Goal: Information Seeking & Learning: Check status

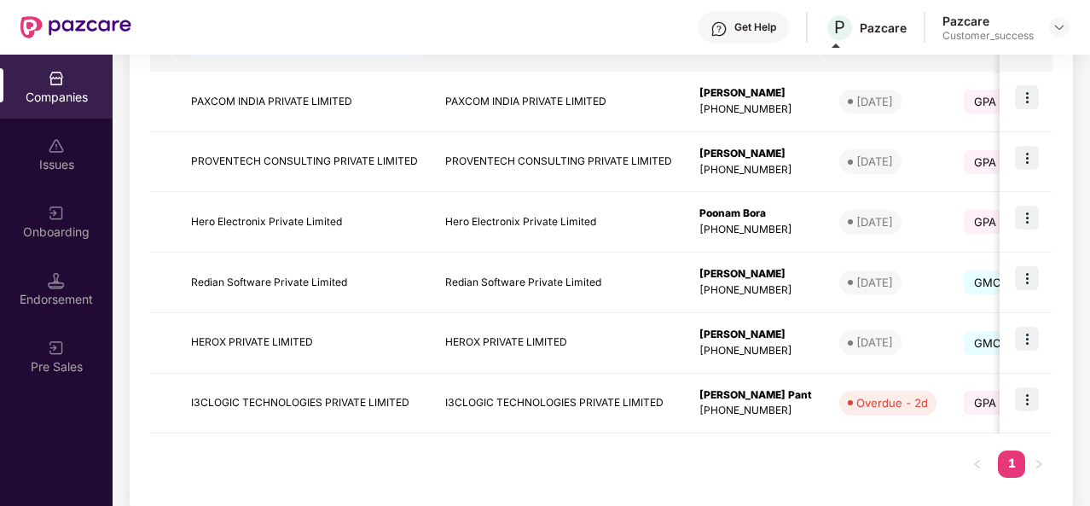
scroll to position [332, 0]
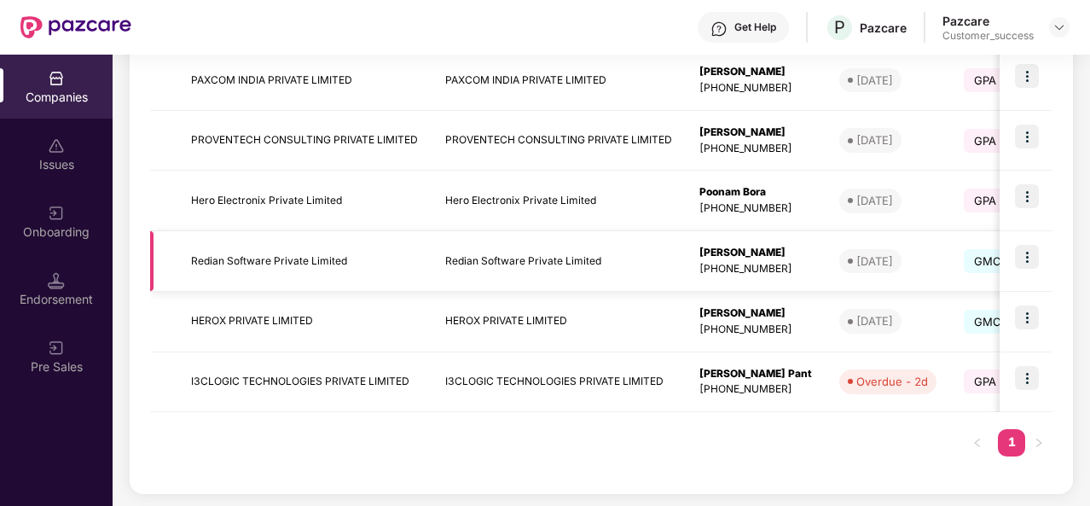
scroll to position [291, 0]
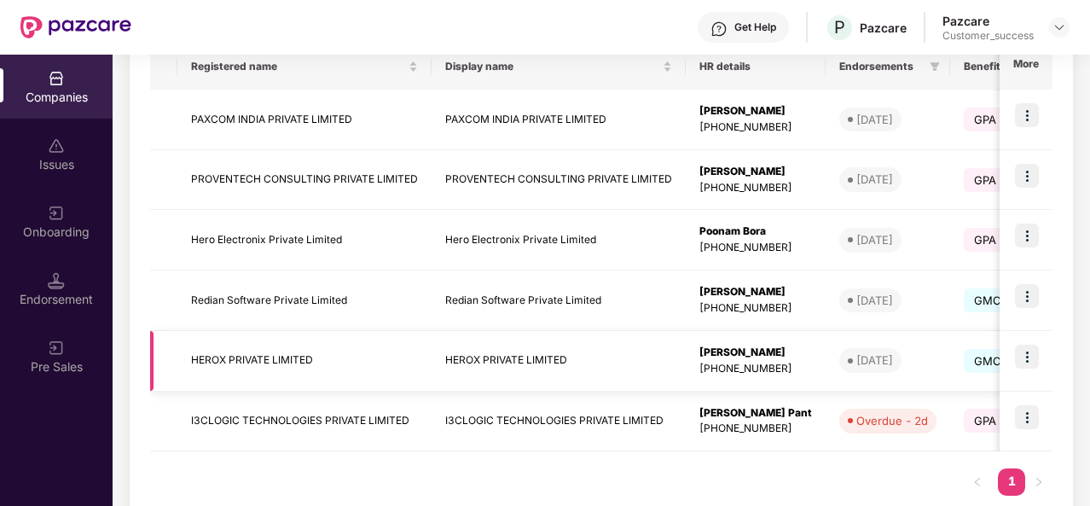
drag, startPoint x: 1021, startPoint y: 351, endPoint x: 1029, endPoint y: 365, distance: 15.7
click at [1029, 365] on img at bounding box center [1027, 357] width 24 height 24
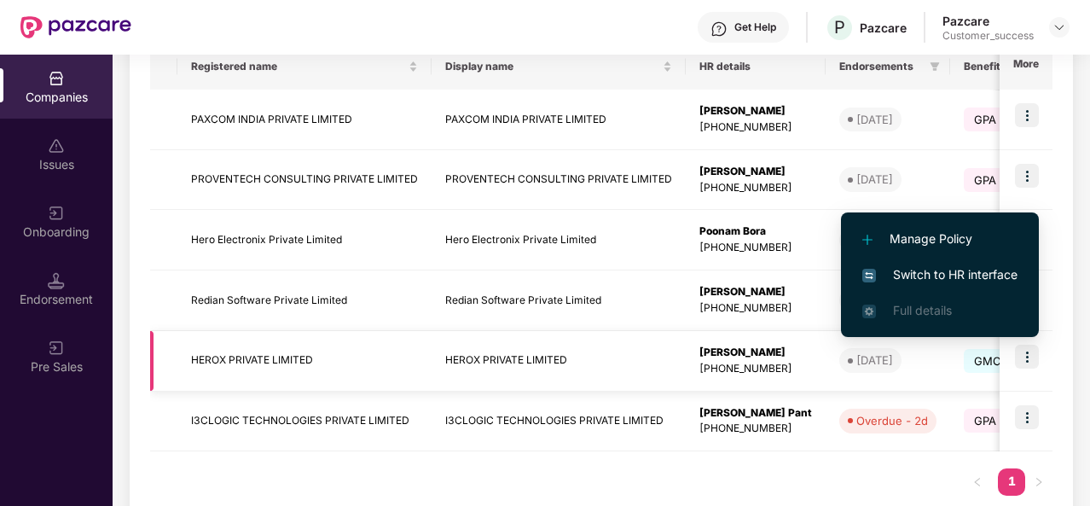
click at [1029, 364] on img at bounding box center [1027, 357] width 24 height 24
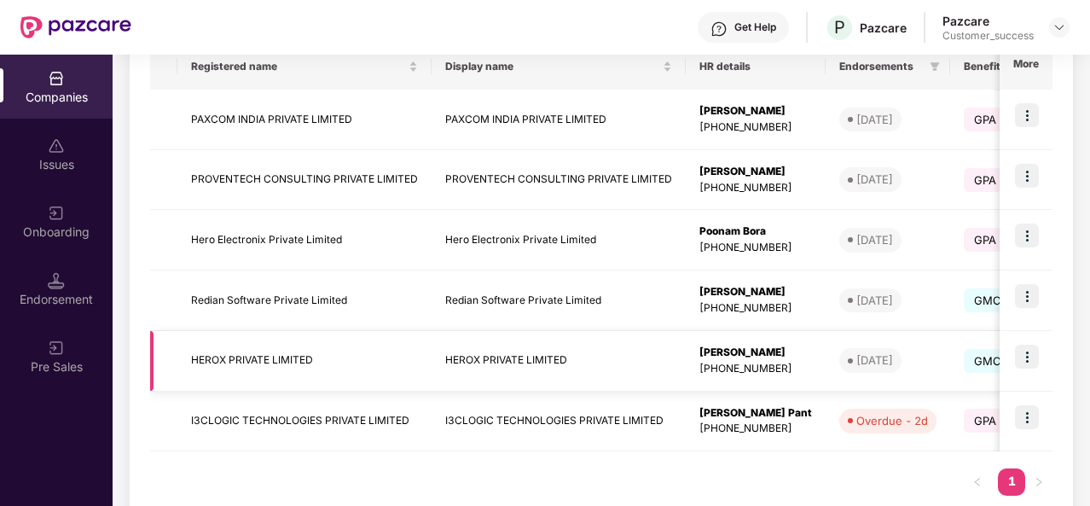
click at [1036, 355] on img at bounding box center [1027, 357] width 24 height 24
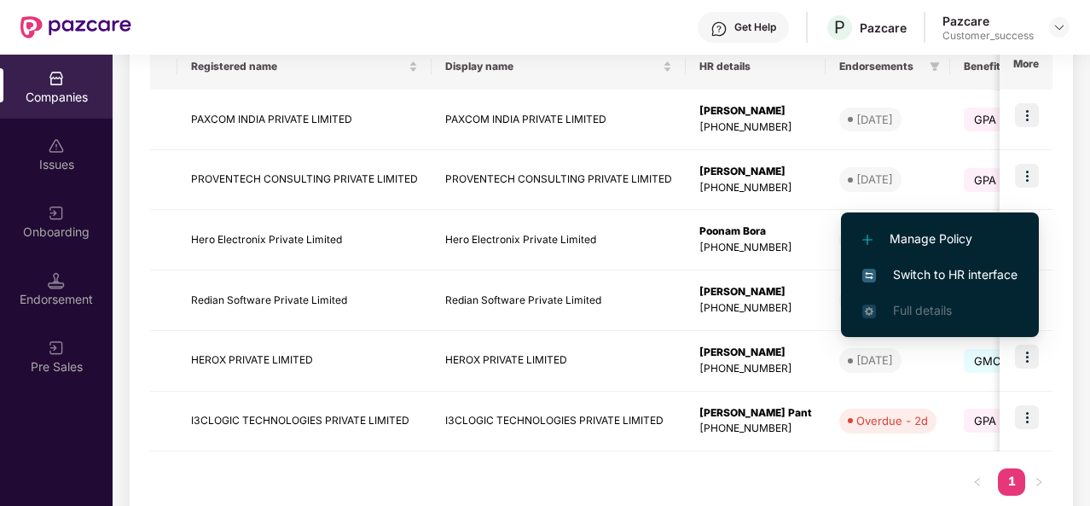
click at [1007, 275] on span "Switch to HR interface" at bounding box center [940, 274] width 155 height 19
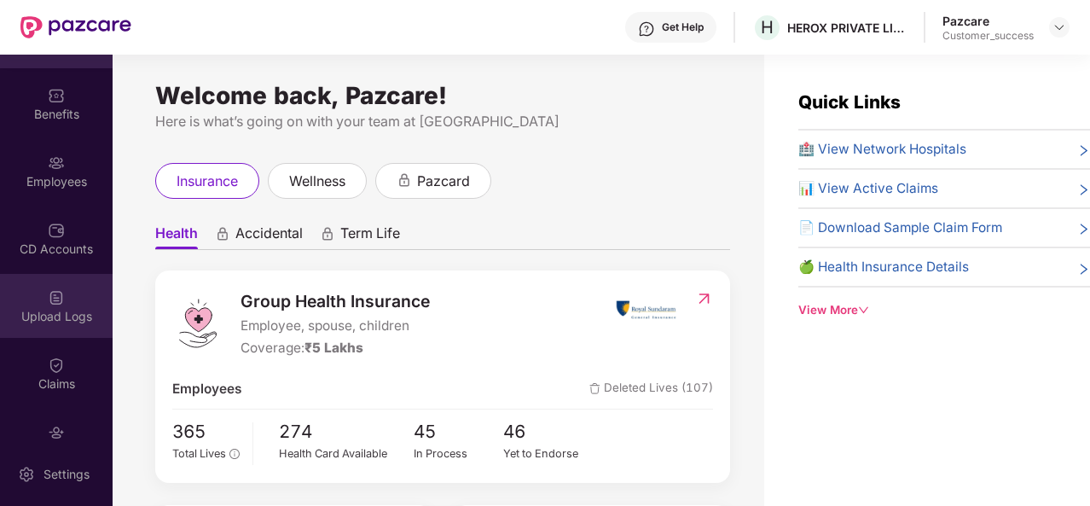
scroll to position [51, 0]
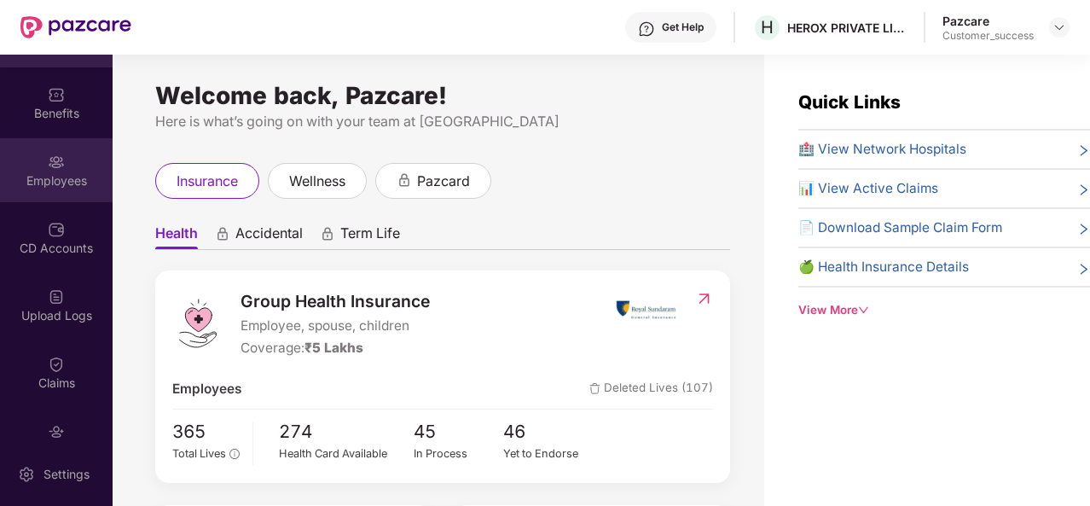
click at [63, 145] on div "Employees" at bounding box center [56, 170] width 113 height 64
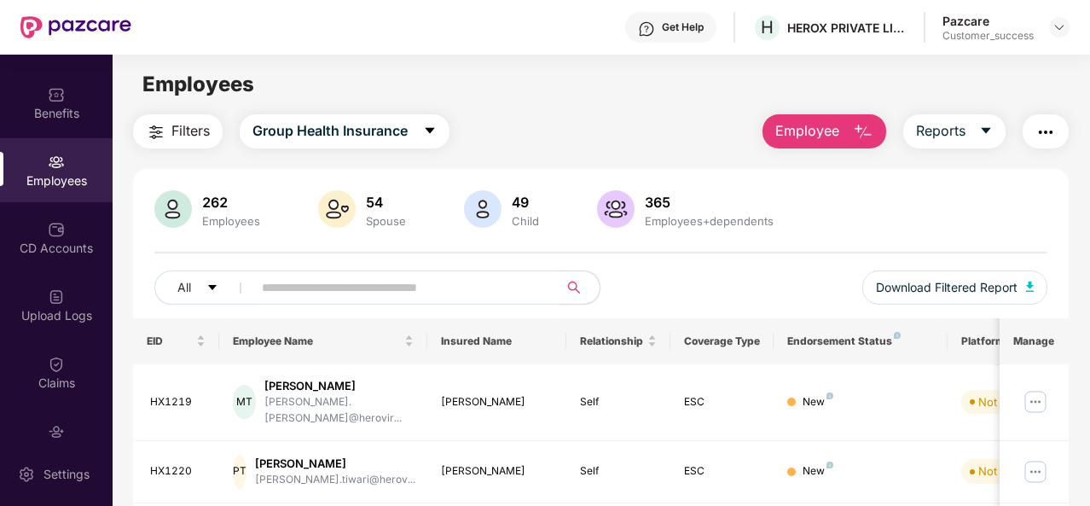
click at [305, 285] on input "text" at bounding box center [399, 288] width 274 height 26
type input "*****"
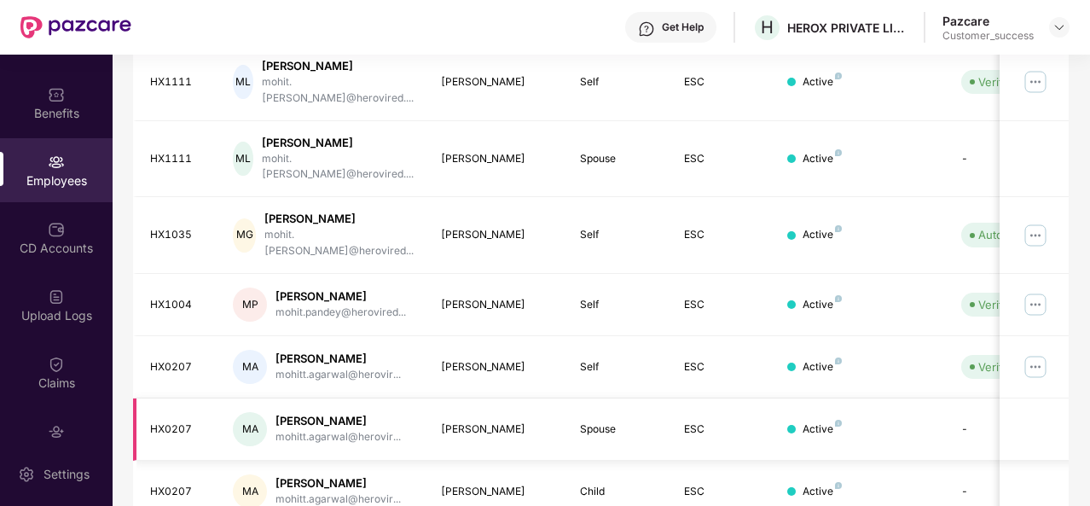
scroll to position [494, 0]
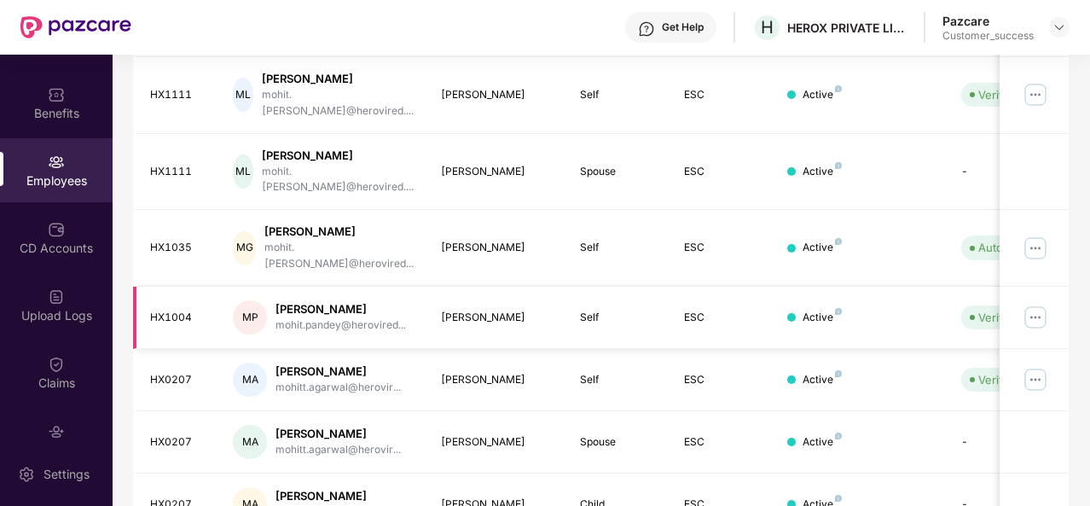
click at [1034, 304] on img at bounding box center [1035, 317] width 27 height 27
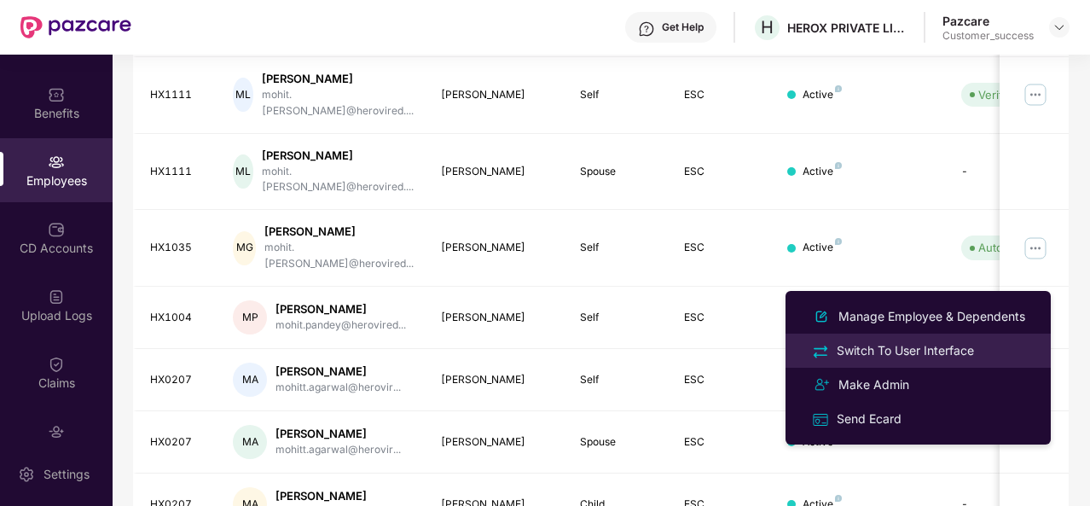
click at [907, 350] on div "Switch To User Interface" at bounding box center [905, 350] width 144 height 19
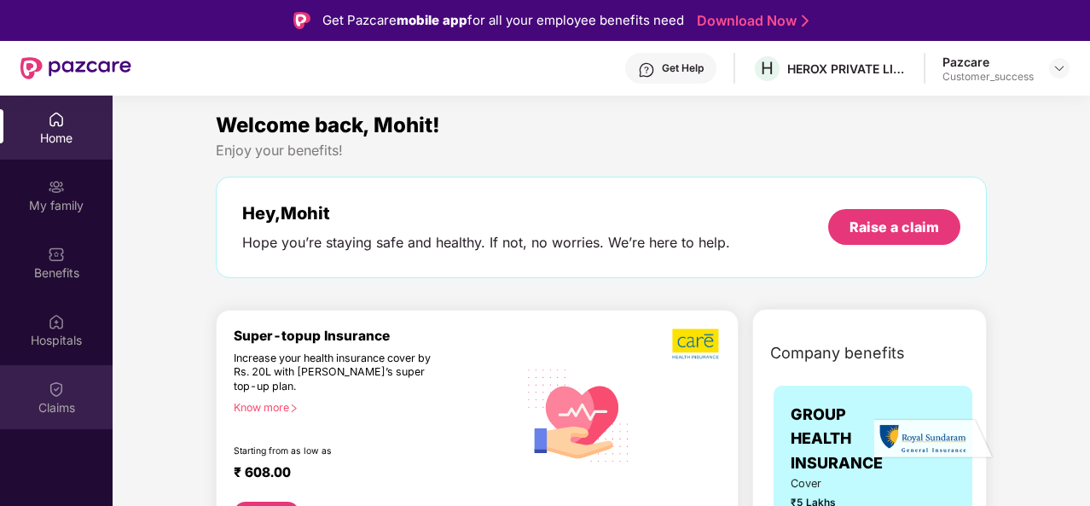
click at [65, 401] on div "Claims" at bounding box center [56, 407] width 113 height 17
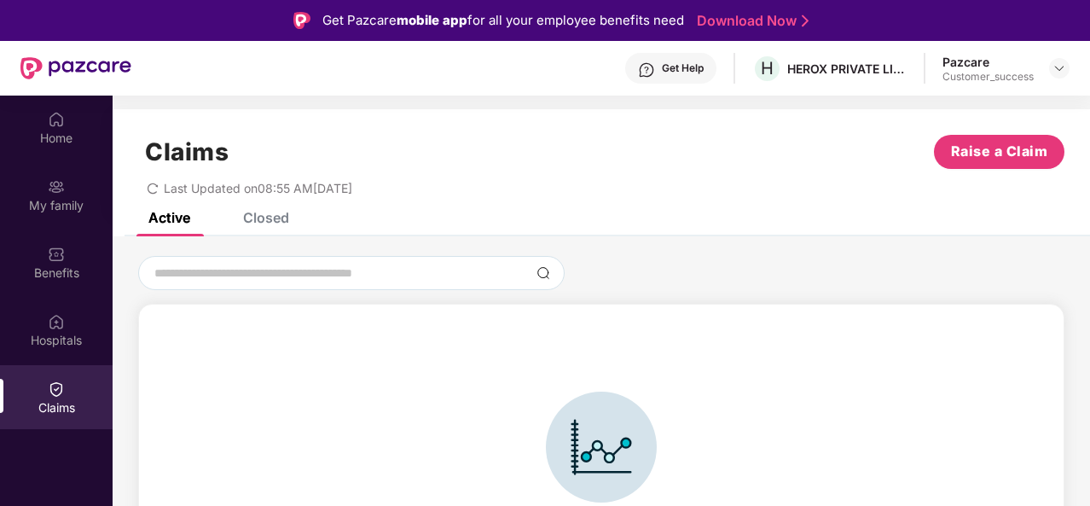
click at [265, 217] on div "Closed" at bounding box center [266, 217] width 46 height 17
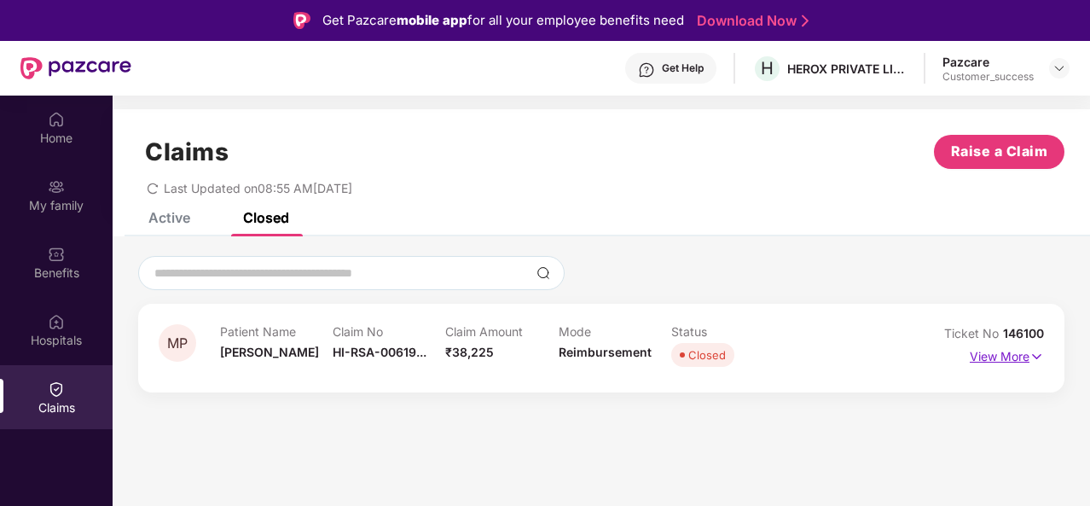
click at [989, 346] on p "View More" at bounding box center [1007, 354] width 74 height 23
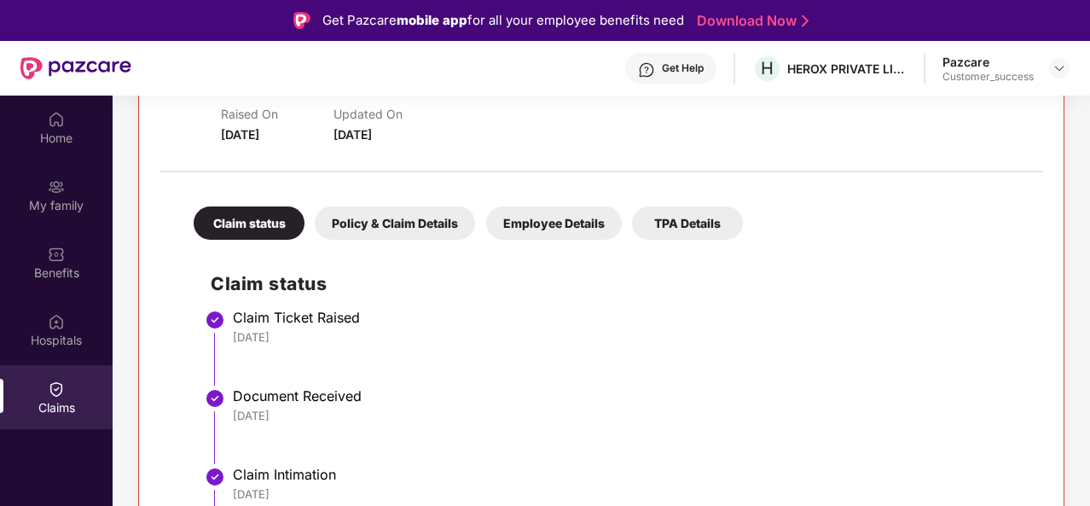
scroll to position [282, 0]
click at [538, 218] on div "Employee Details" at bounding box center [554, 223] width 136 height 33
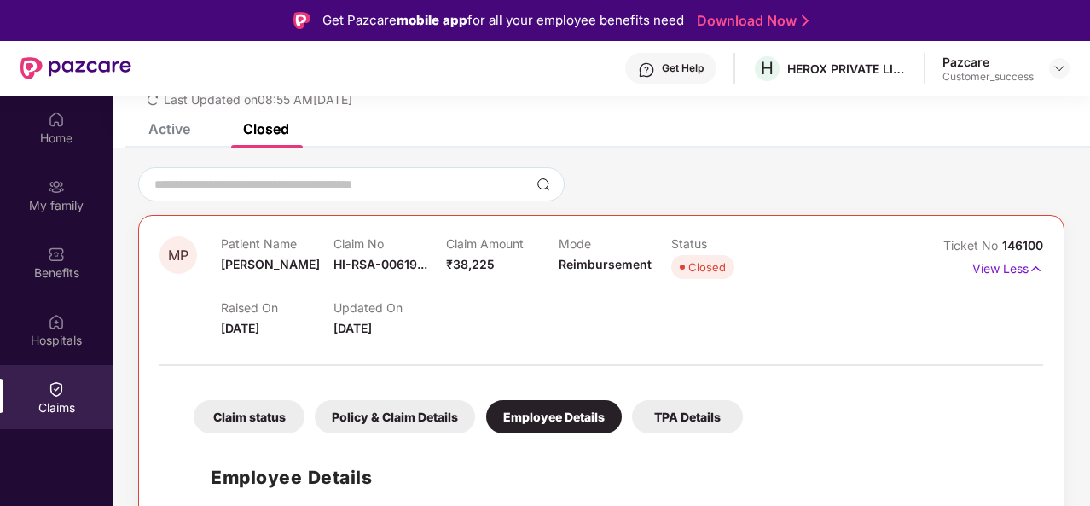
scroll to position [96, 0]
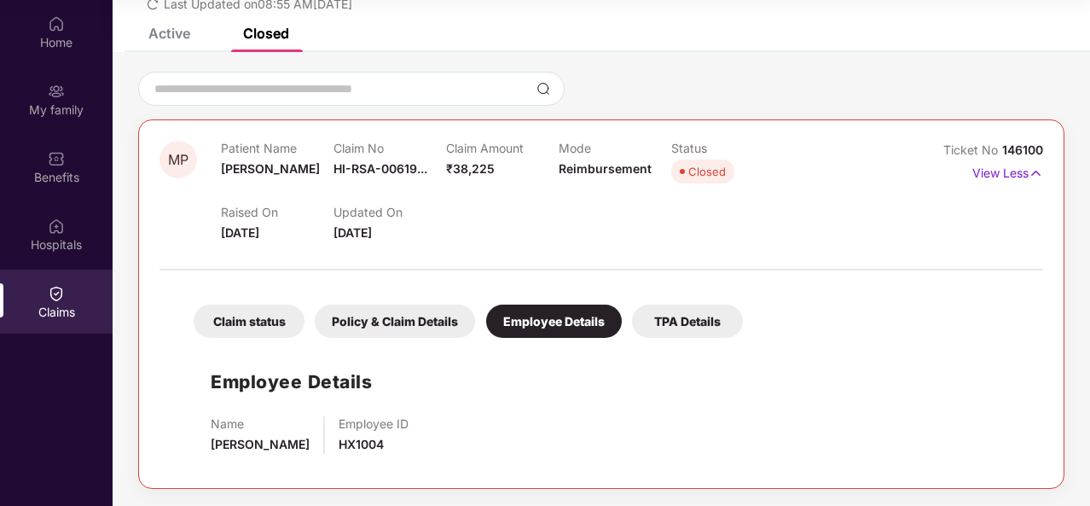
click at [275, 317] on div "Claim status" at bounding box center [249, 321] width 111 height 33
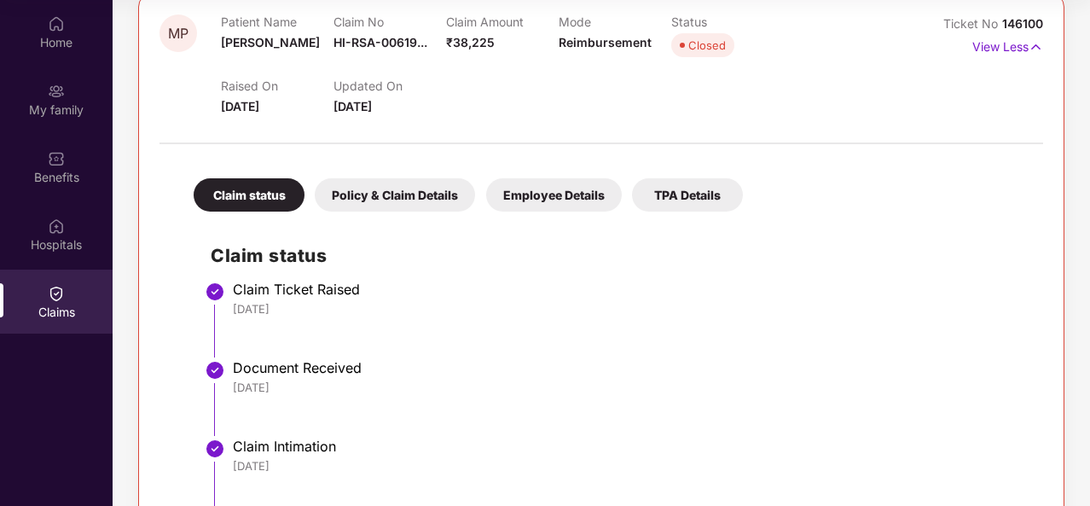
scroll to position [212, 0]
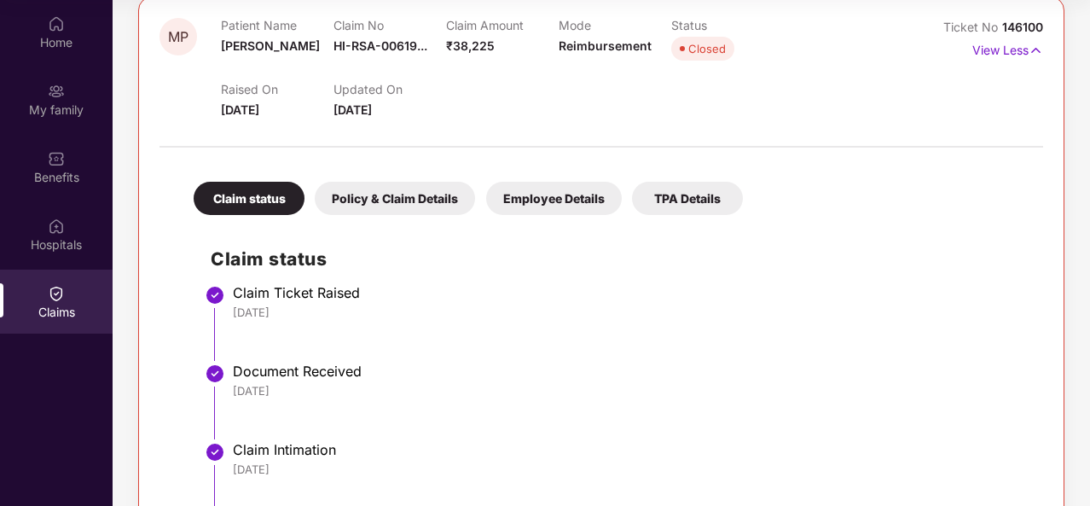
click at [1017, 20] on span "146100" at bounding box center [1022, 27] width 41 height 15
click at [1038, 28] on span "146100" at bounding box center [1022, 27] width 41 height 15
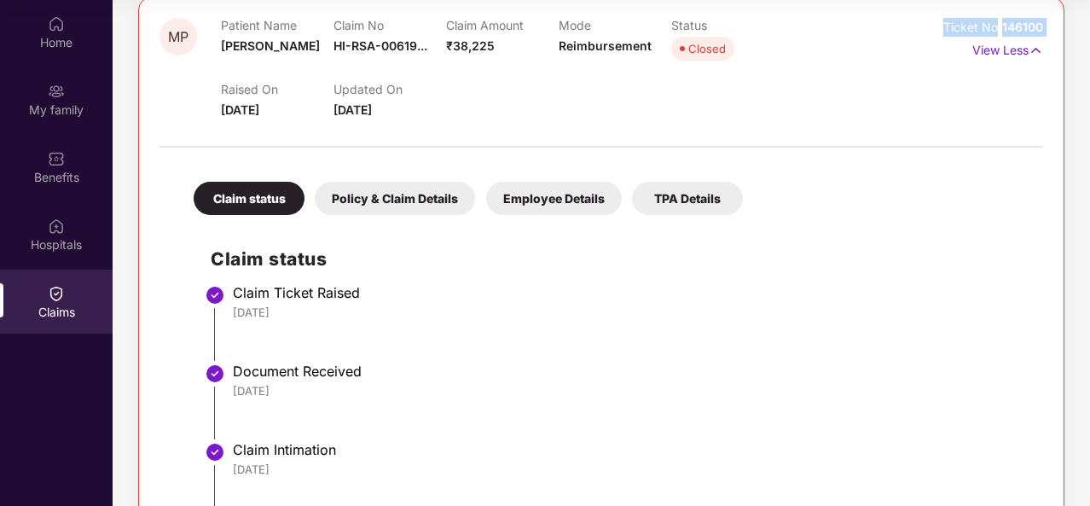
click at [1038, 28] on span "146100" at bounding box center [1022, 27] width 41 height 15
copy div "Ticket No 146100"
click at [15, 392] on div "Home My family Benefits Hospitals Claims" at bounding box center [56, 253] width 113 height 506
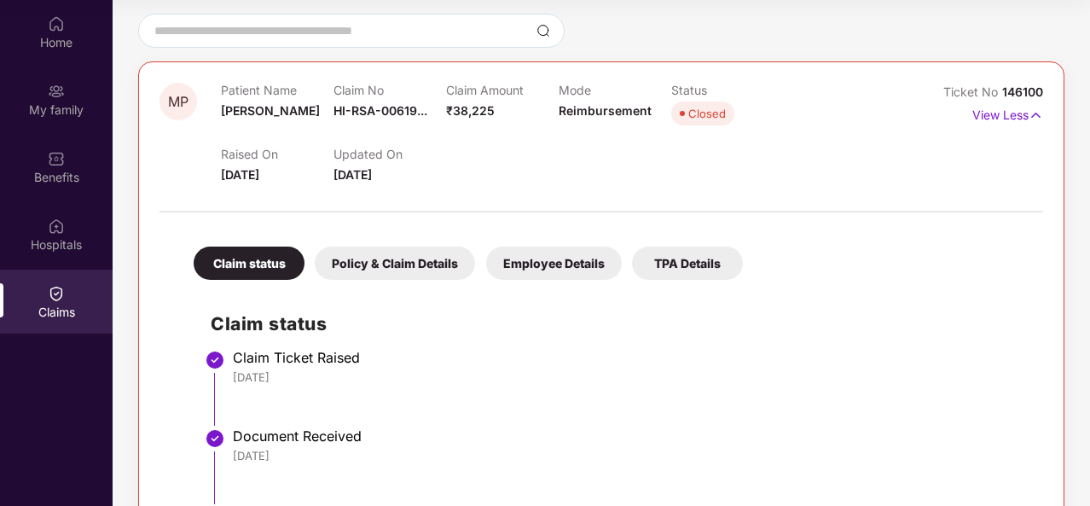
scroll to position [146, 0]
click at [370, 177] on span "22 Sept 2025" at bounding box center [353, 175] width 38 height 15
click at [485, 189] on div at bounding box center [602, 204] width 884 height 36
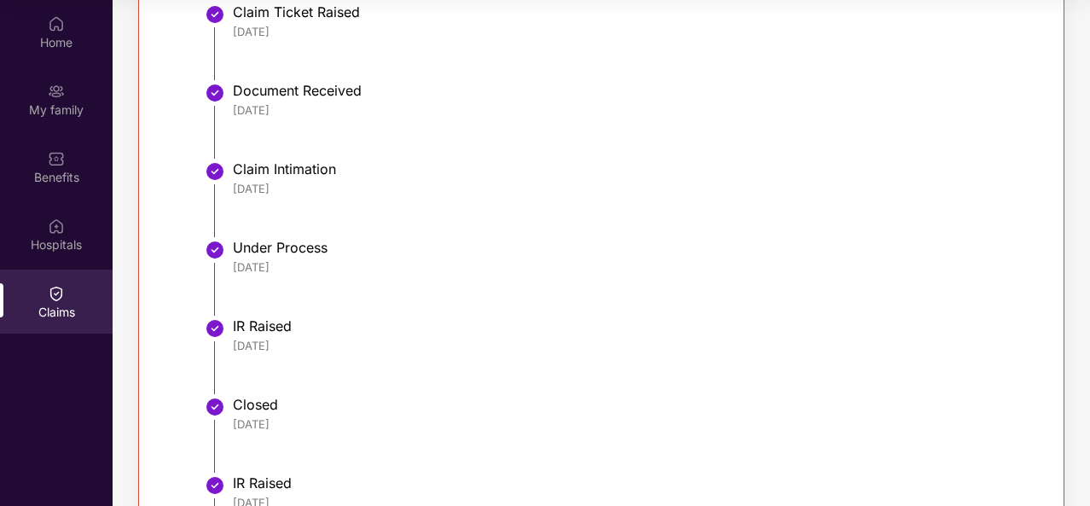
scroll to position [62, 0]
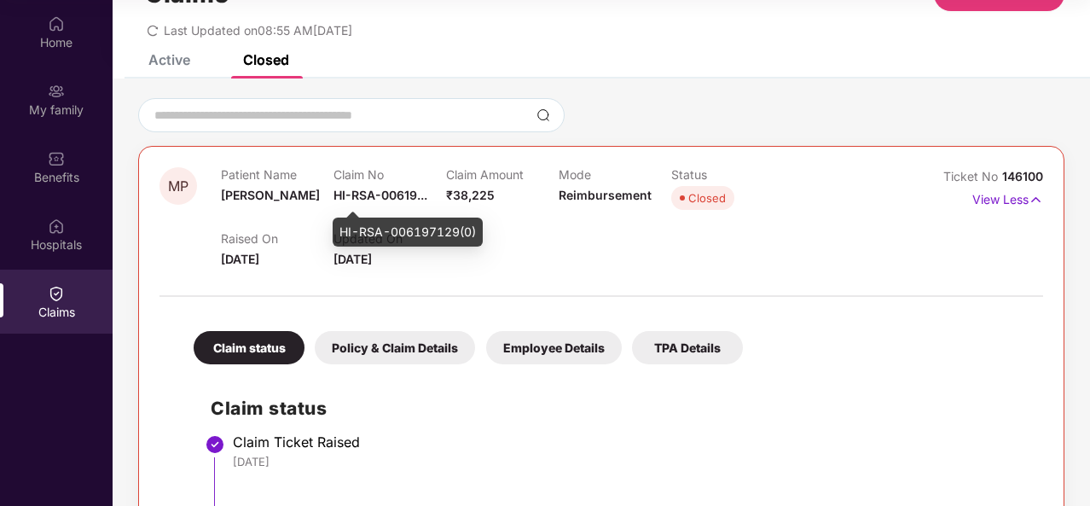
click at [342, 197] on span "HI-RSA-00619..." at bounding box center [381, 195] width 94 height 15
click at [357, 228] on div "HI-RSA-006197129(0)" at bounding box center [408, 232] width 150 height 29
copy div "HI-RSA-006197129(0)"
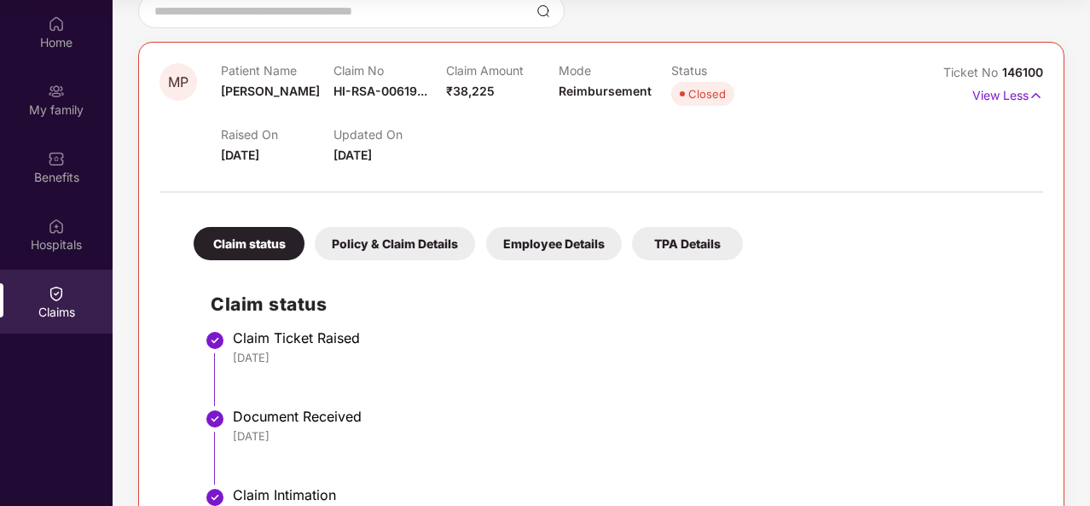
scroll to position [128, 0]
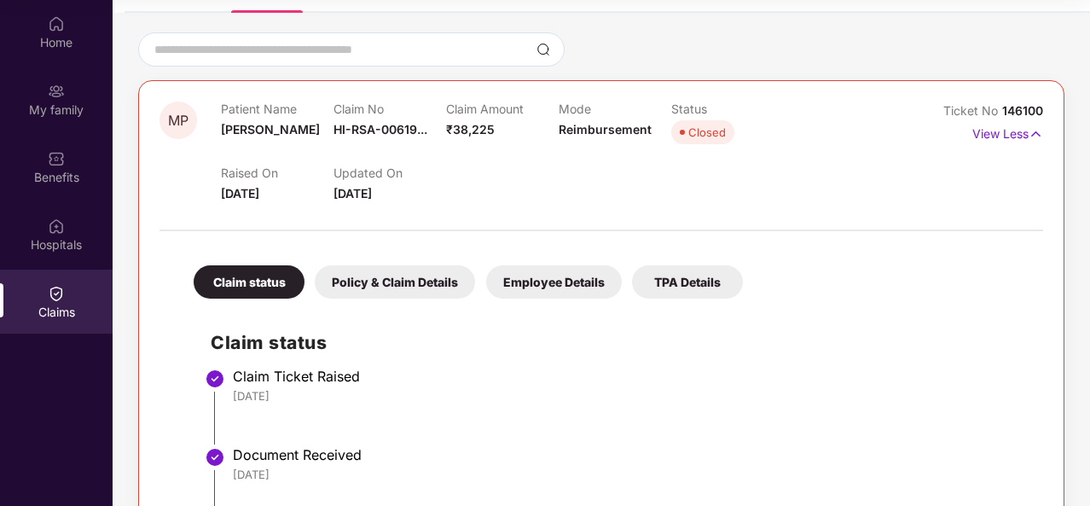
click at [18, 398] on div "Home My family Benefits Hospitals Claims" at bounding box center [56, 253] width 113 height 506
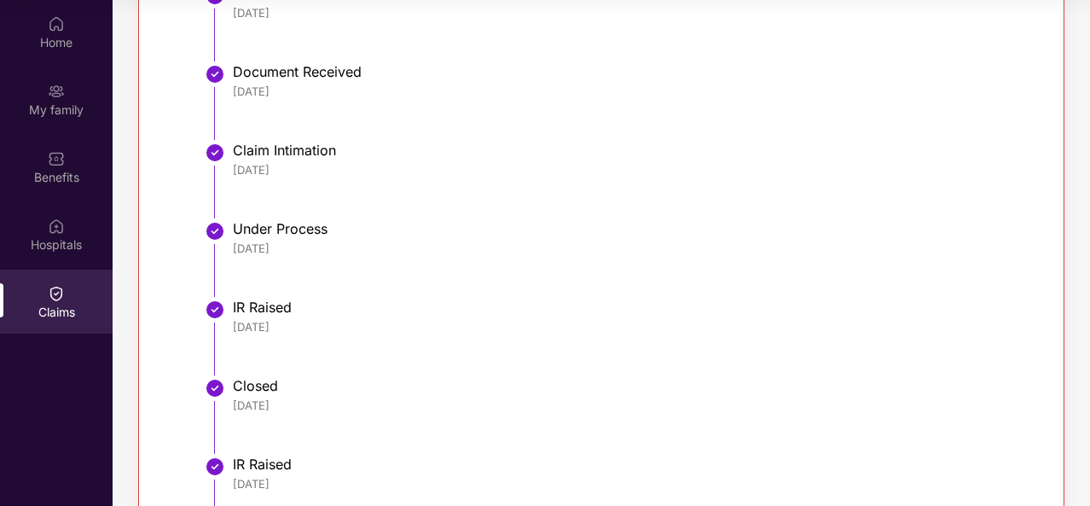
scroll to position [514, 0]
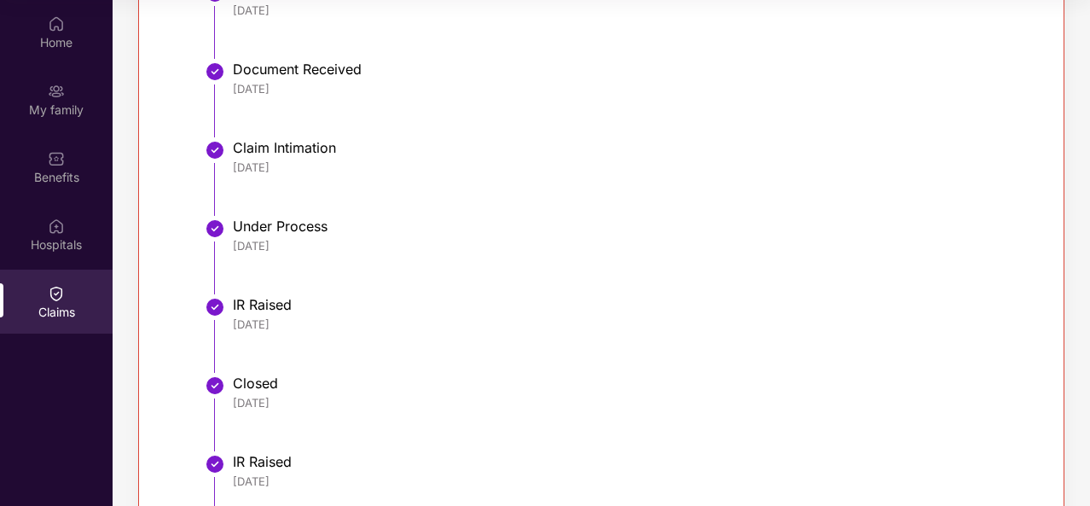
click at [51, 391] on div "Home My family Benefits Hospitals Claims" at bounding box center [56, 253] width 113 height 506
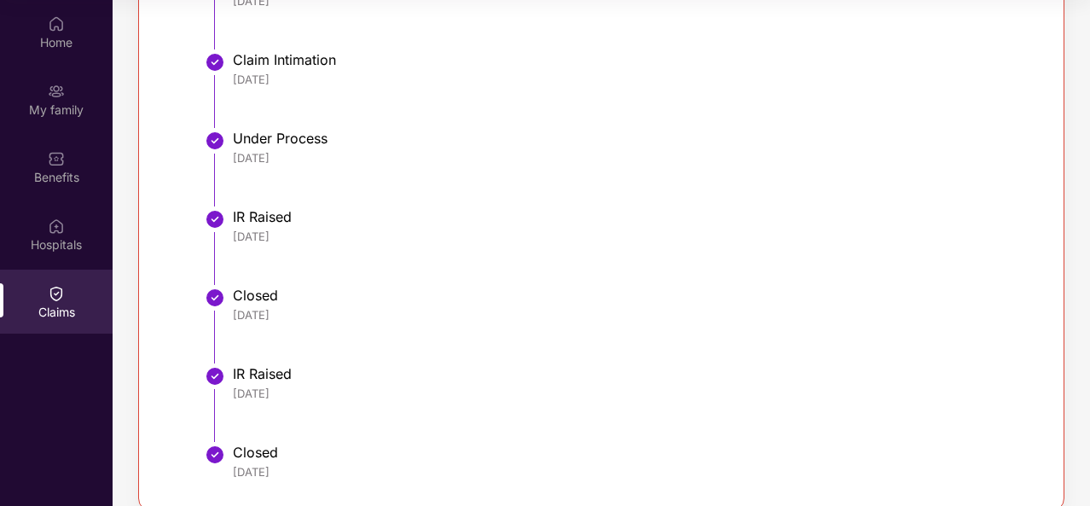
scroll to position [624, 0]
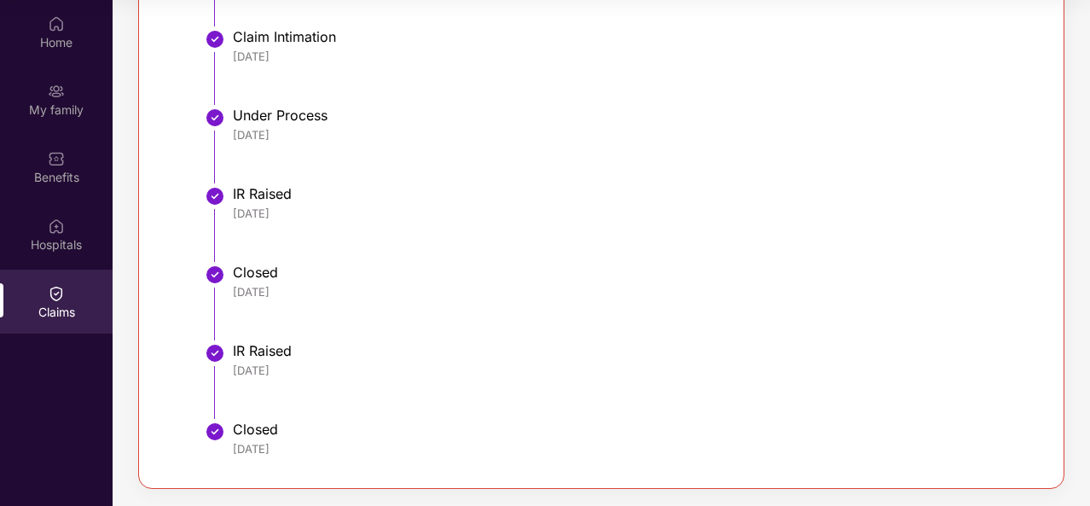
click at [43, 388] on div "Home My family Benefits Hospitals Claims" at bounding box center [56, 253] width 113 height 506
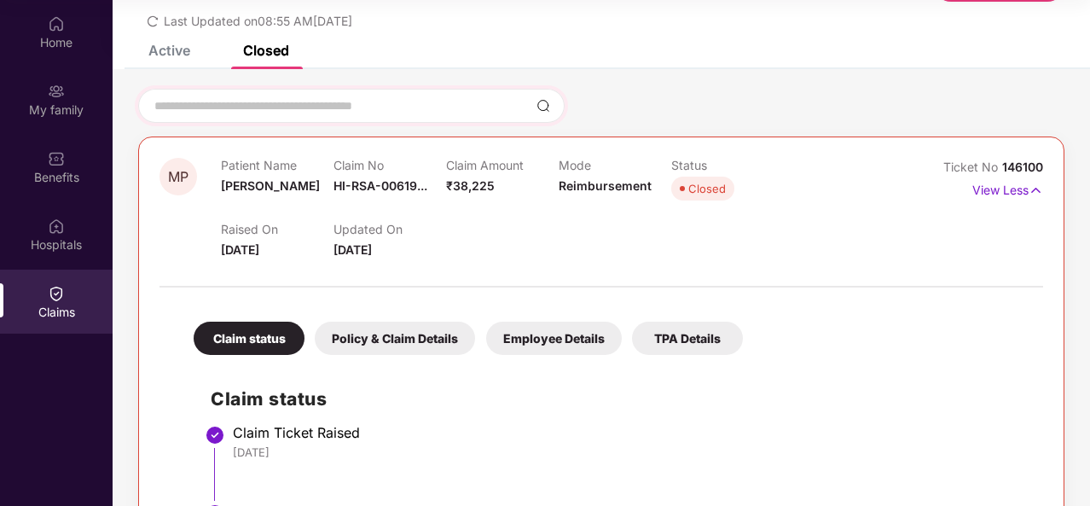
scroll to position [59, 0]
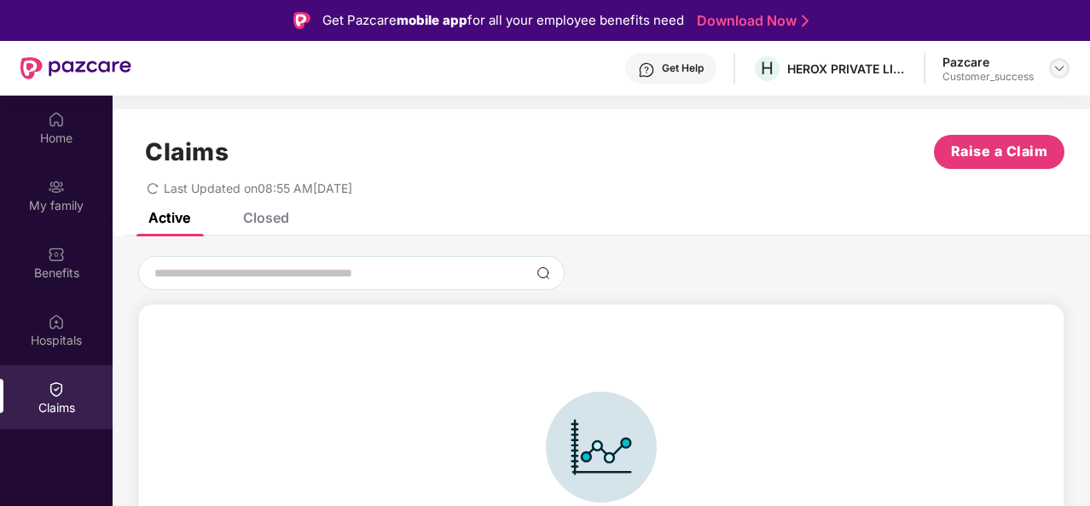
click at [1054, 59] on div at bounding box center [1059, 68] width 20 height 20
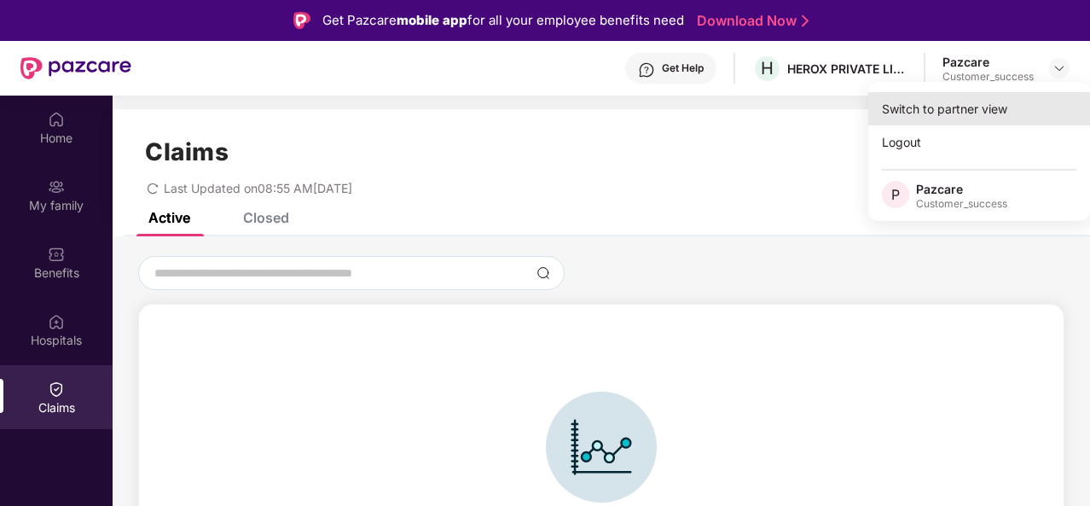
click at [943, 108] on div "Switch to partner view" at bounding box center [979, 108] width 222 height 33
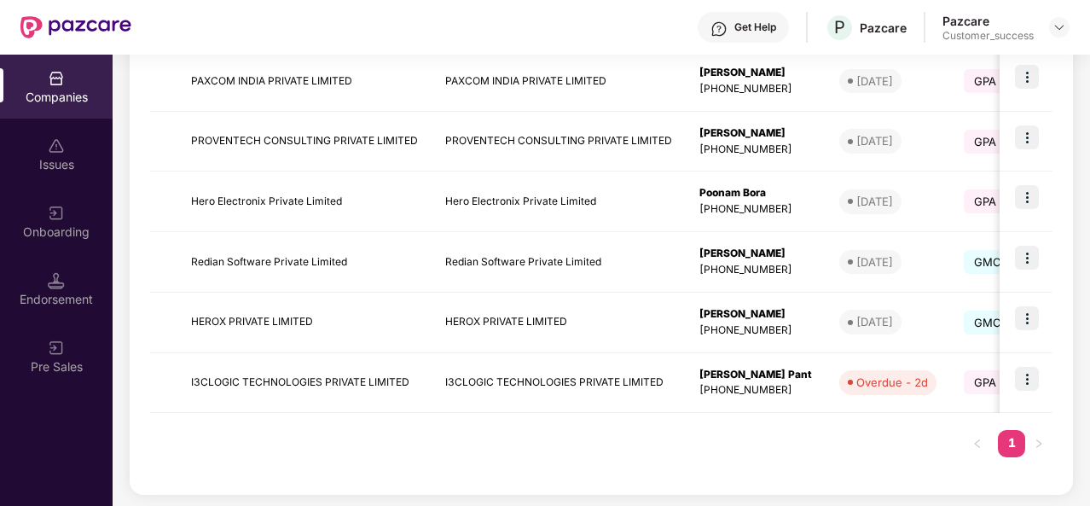
scroll to position [332, 0]
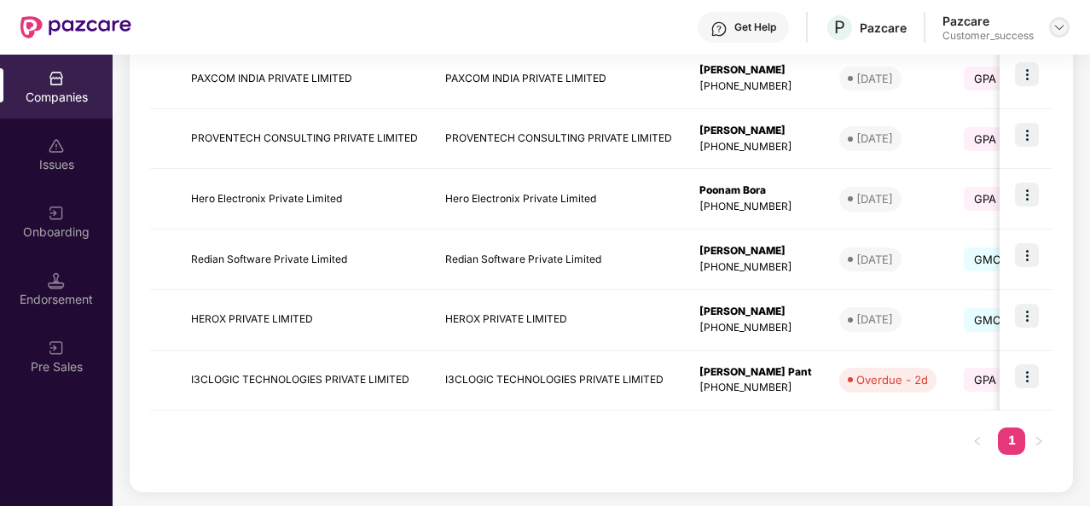
click at [1056, 29] on img at bounding box center [1060, 27] width 14 height 14
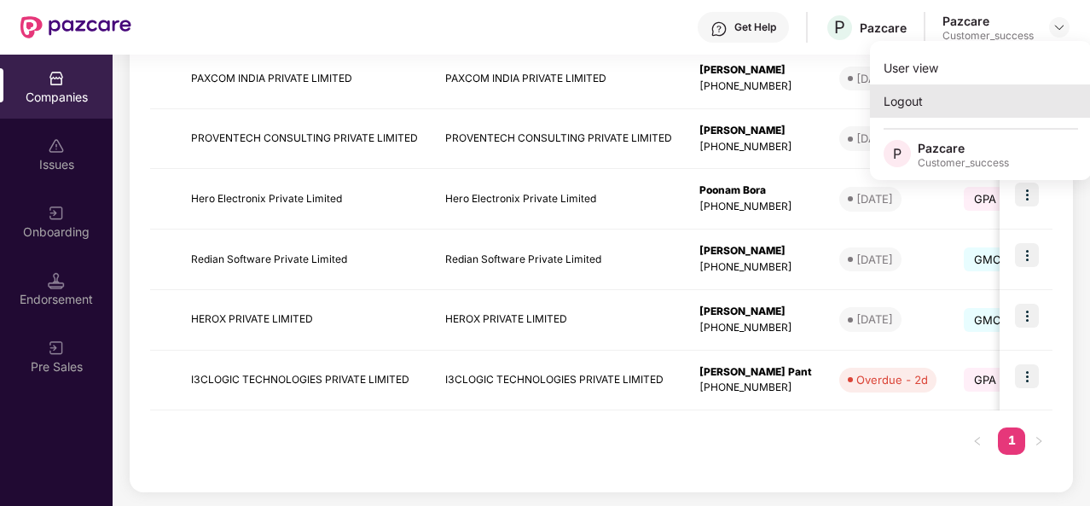
click at [945, 110] on div "Logout" at bounding box center [981, 100] width 222 height 33
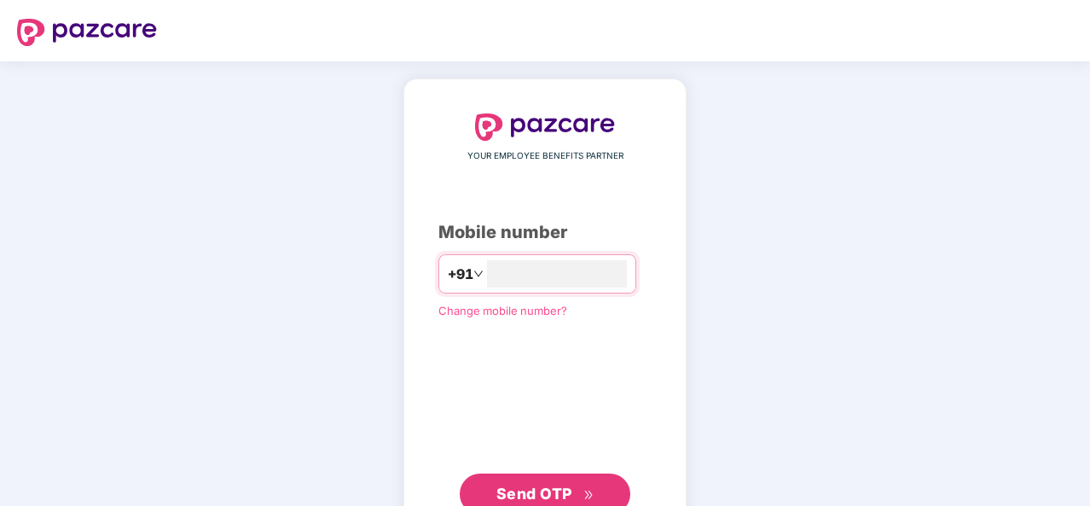
type input "**********"
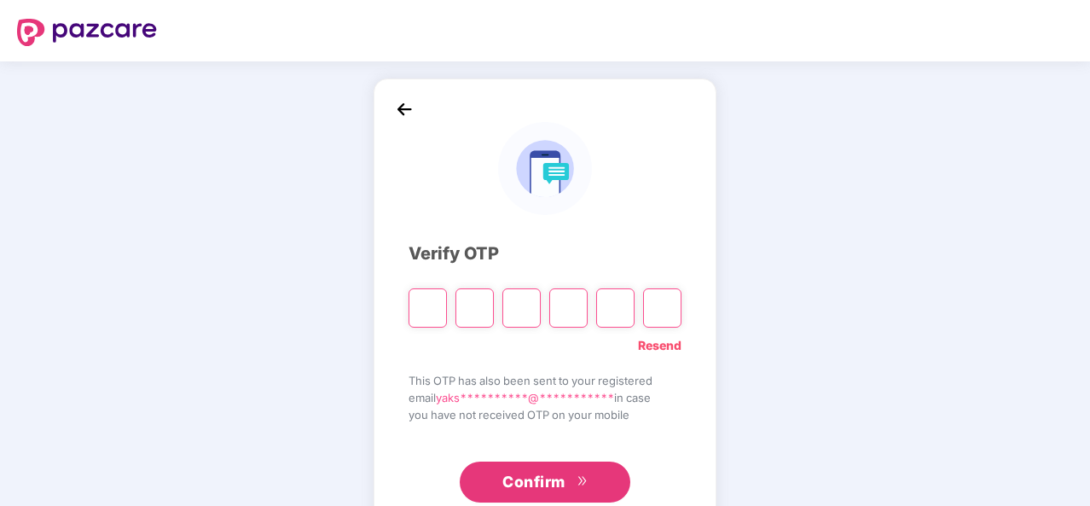
type input "*"
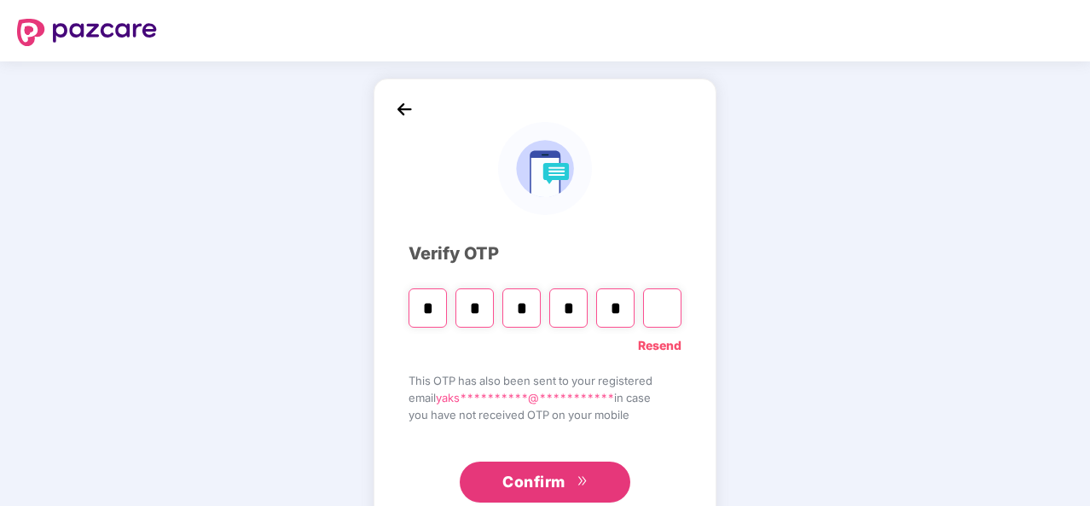
type input "*"
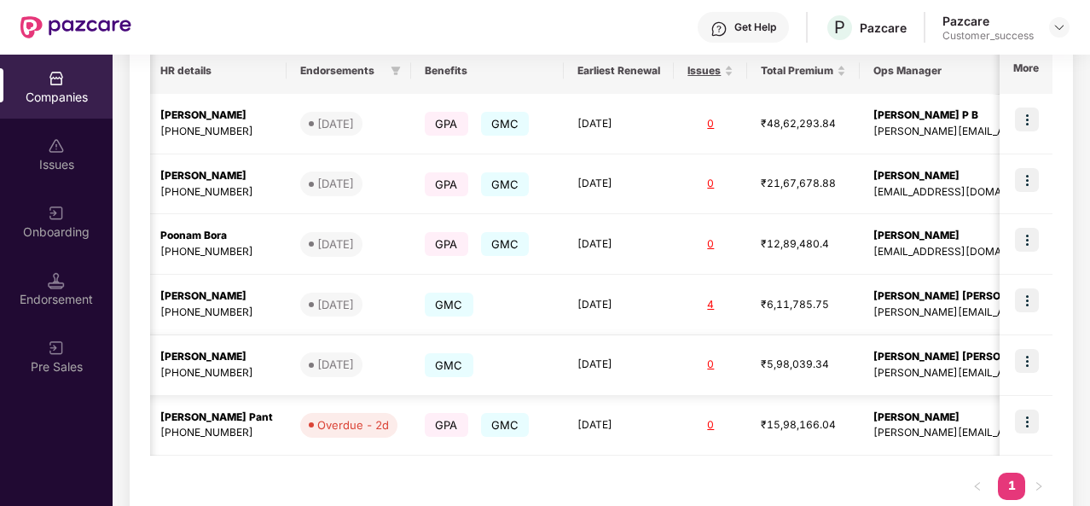
scroll to position [0, 540]
click at [58, 441] on div "Companies Issues Onboarding Endorsement Pre Sales" at bounding box center [56, 280] width 113 height 451
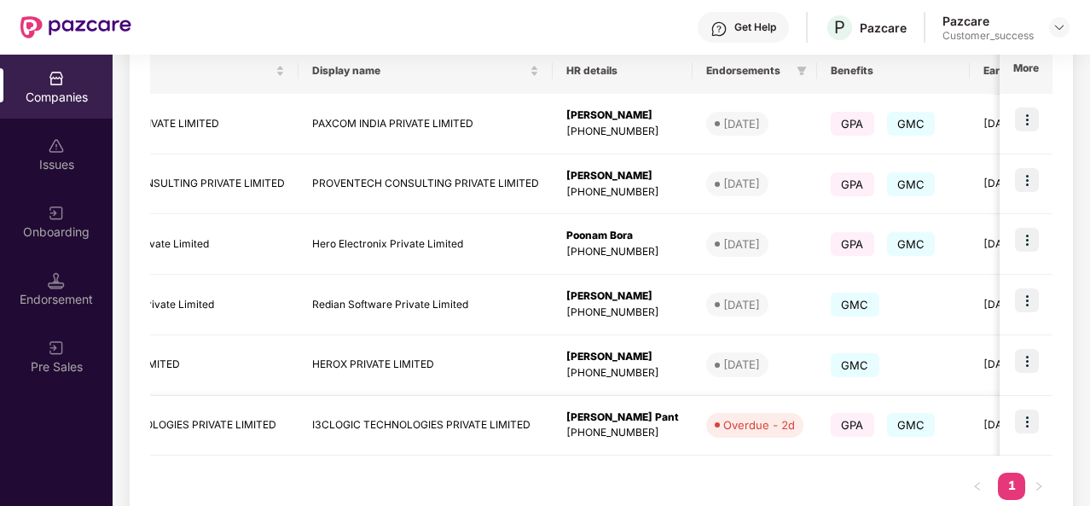
scroll to position [0, 0]
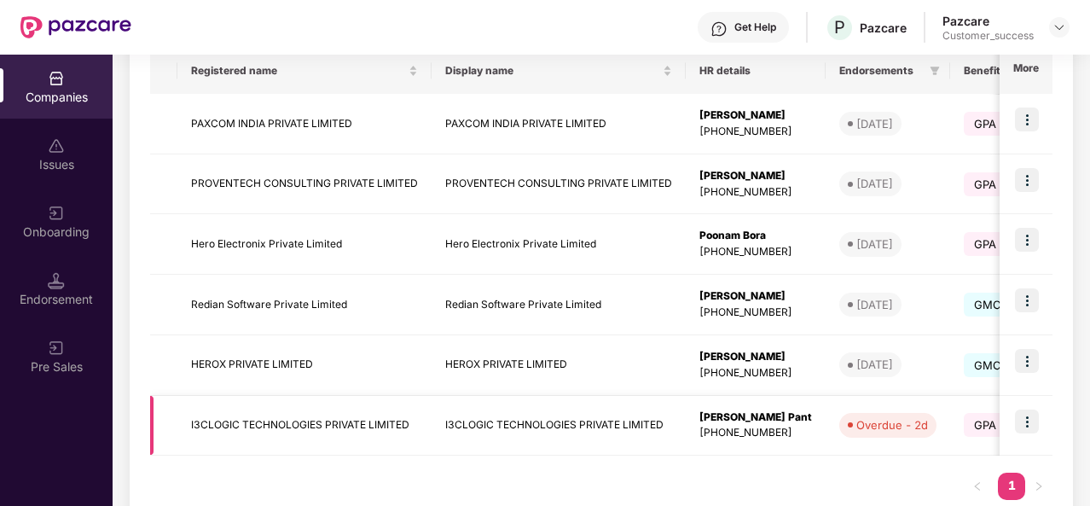
click at [195, 427] on td "I3CLOGIC TECHNOLOGIES PRIVATE LIMITED" at bounding box center [304, 426] width 254 height 61
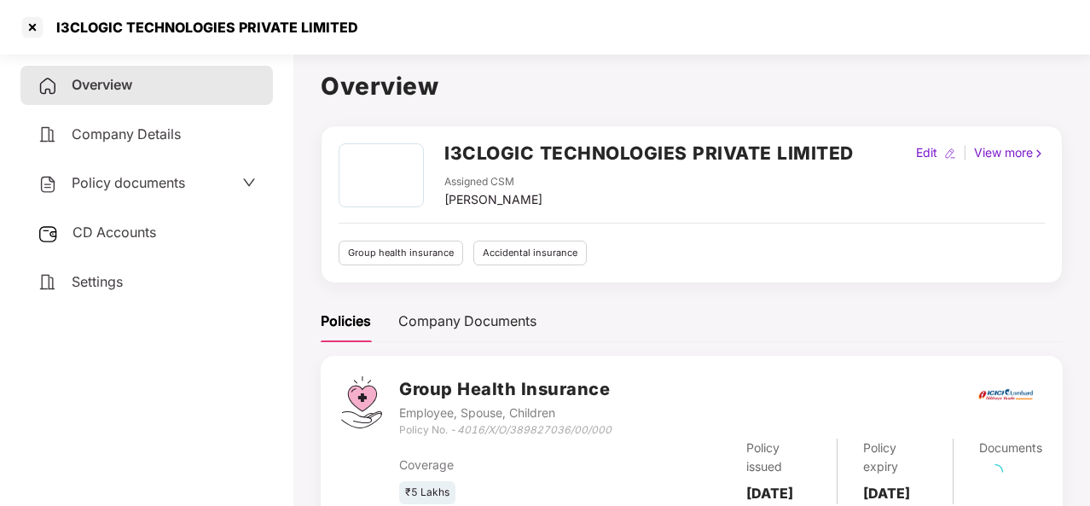
click at [626, 155] on h2 "I3CLOGIC TECHNOLOGIES PRIVATE LIMITED" at bounding box center [648, 153] width 409 height 28
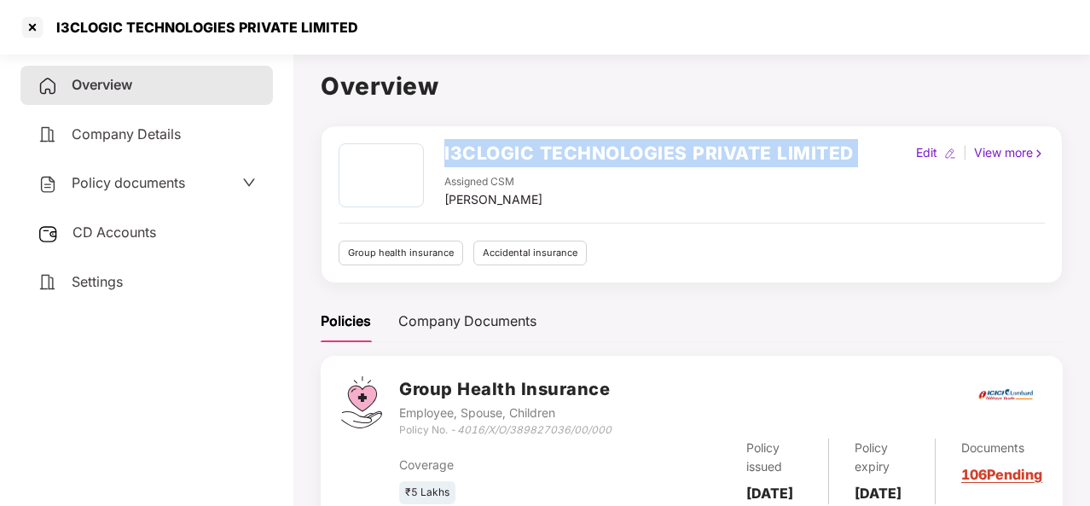
click at [626, 155] on h2 "I3CLOGIC TECHNOLOGIES PRIVATE LIMITED" at bounding box center [648, 153] width 409 height 28
copy h2 "I3CLOGIC TECHNOLOGIES PRIVATE LIMITED"
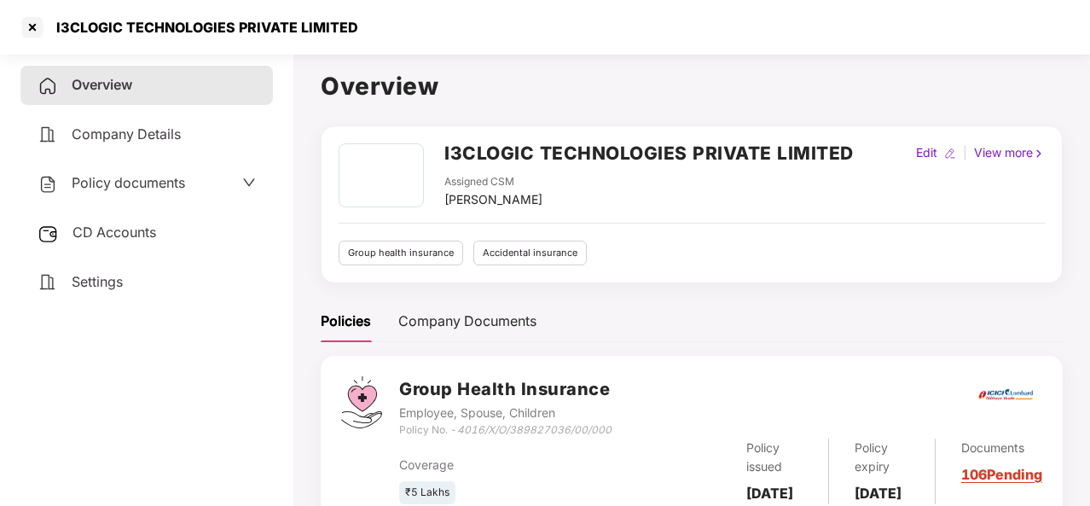
click at [0, 379] on aside "Overview Company Details Policy documents CD Accounts Settings" at bounding box center [146, 276] width 293 height 459
click at [35, 21] on div at bounding box center [32, 27] width 27 height 27
